Goal: Transaction & Acquisition: Purchase product/service

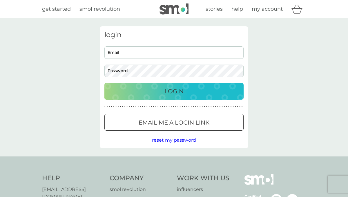
type input "[EMAIL_ADDRESS][DOMAIN_NAME]"
click at [176, 93] on p "Login" at bounding box center [173, 91] width 19 height 9
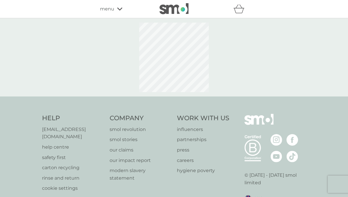
select select "112"
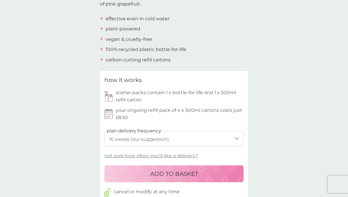
scroll to position [213, 0]
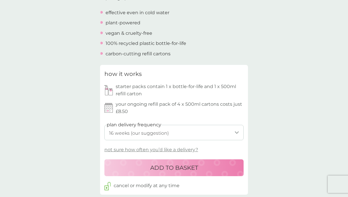
click at [176, 166] on p "ADD TO BASKET" at bounding box center [174, 167] width 48 height 9
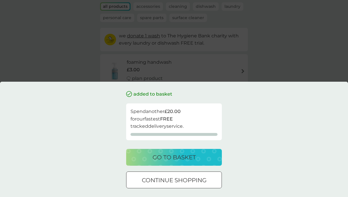
scroll to position [40, 0]
